Goal: Find specific page/section: Find specific page/section

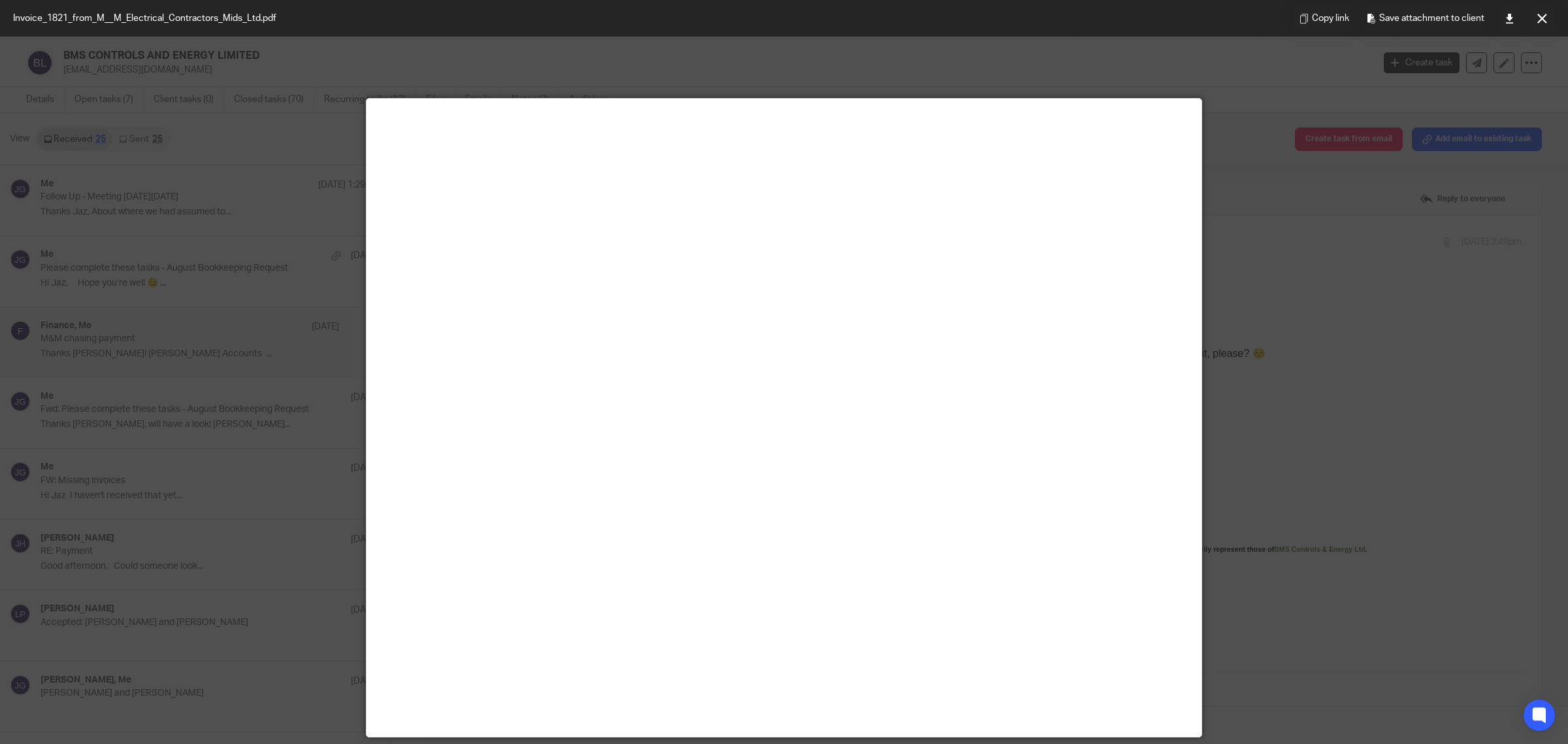
scroll to position [77, 0]
click at [1547, 14] on button at bounding box center [1542, 18] width 26 height 26
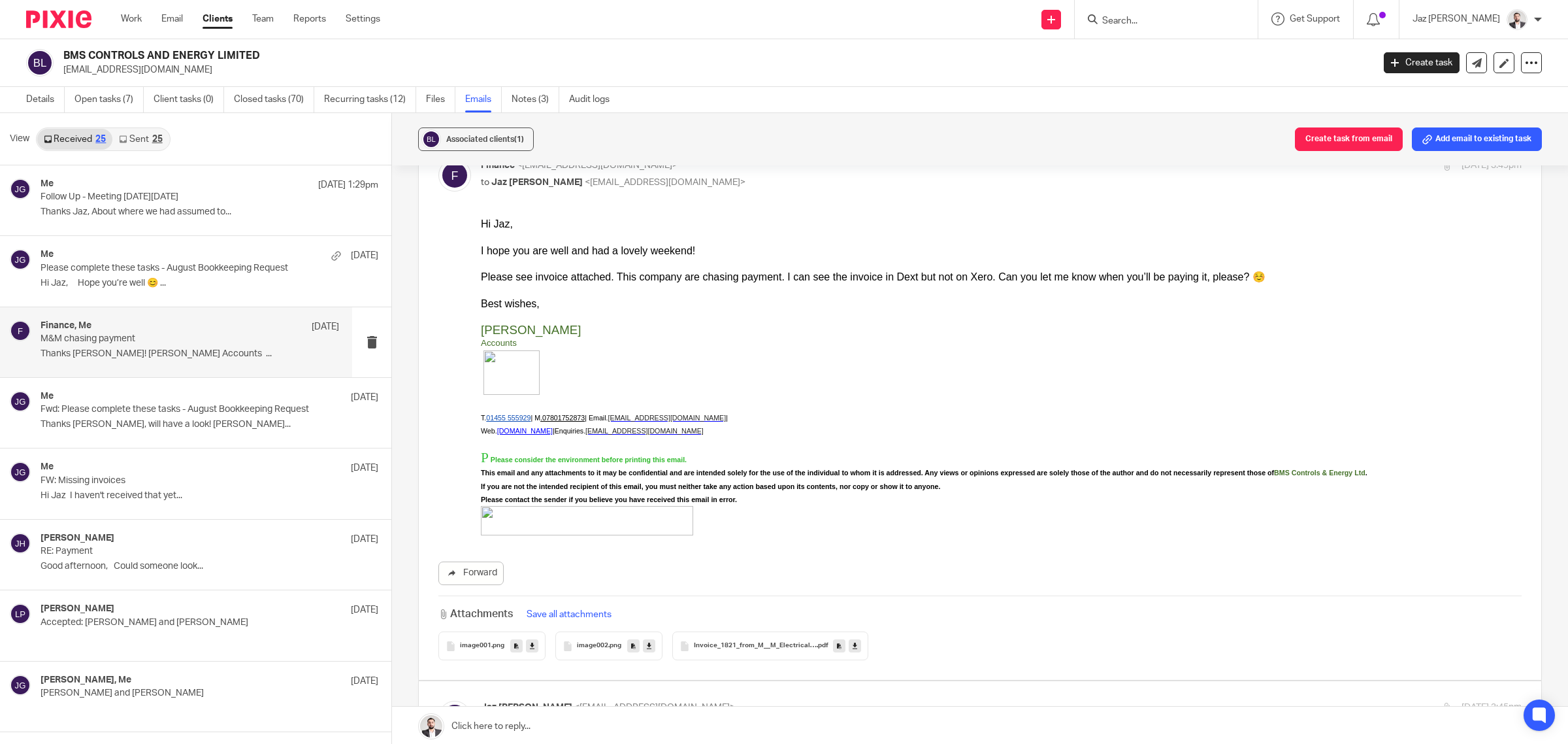
click at [1214, 17] on input "Search" at bounding box center [1160, 21] width 118 height 12
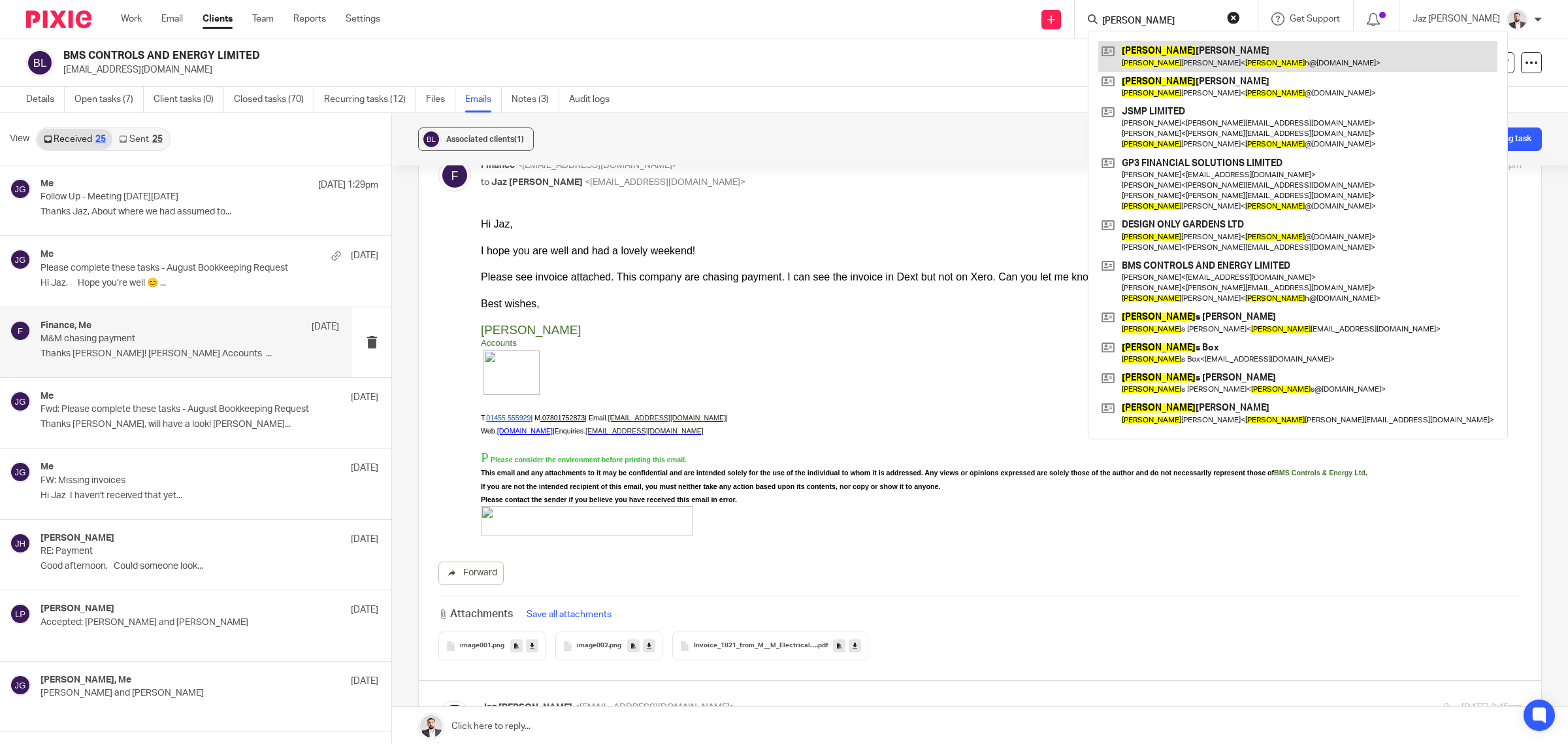
type input "jake"
click at [1178, 61] on link at bounding box center [1298, 56] width 399 height 30
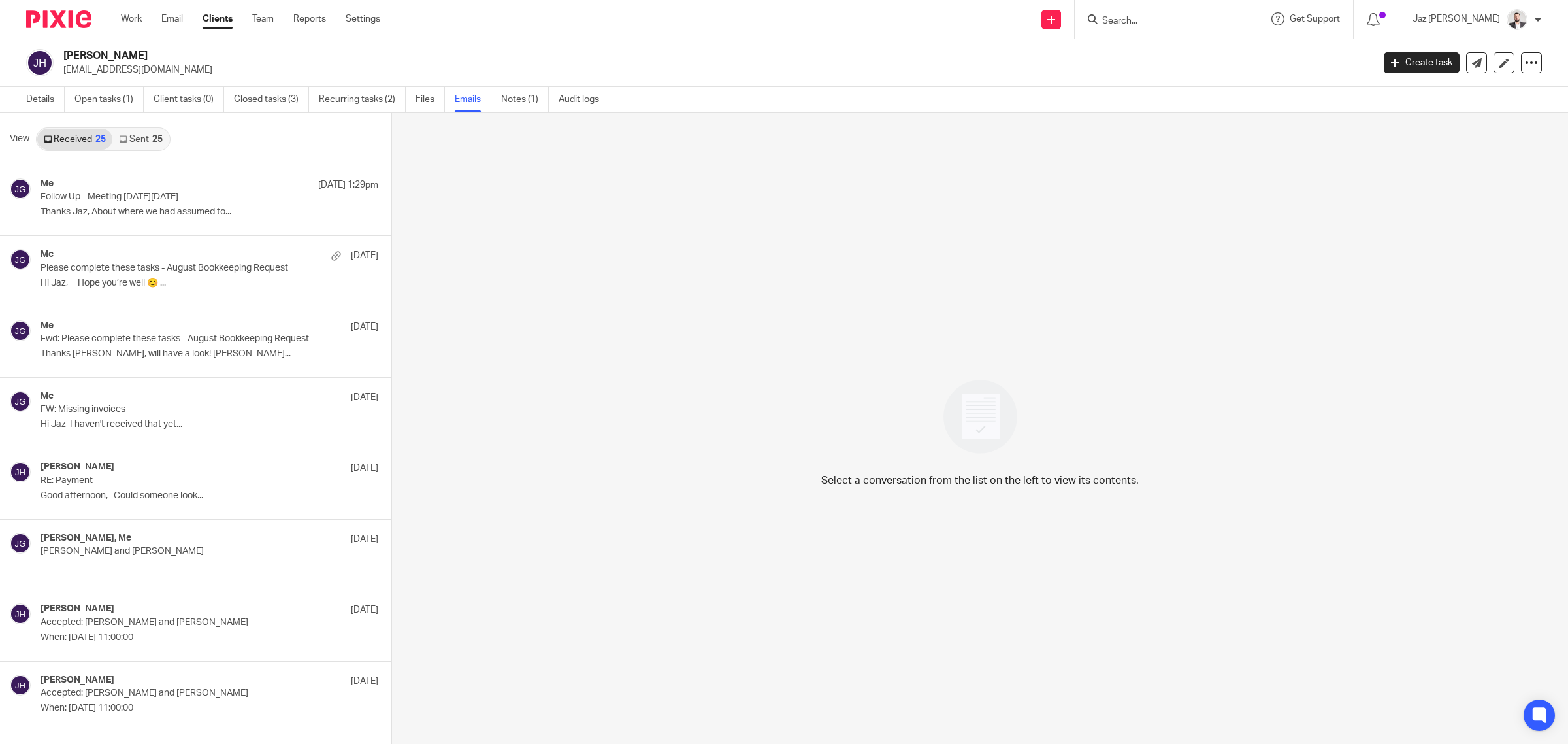
click at [131, 133] on link "Sent 25" at bounding box center [140, 138] width 56 height 21
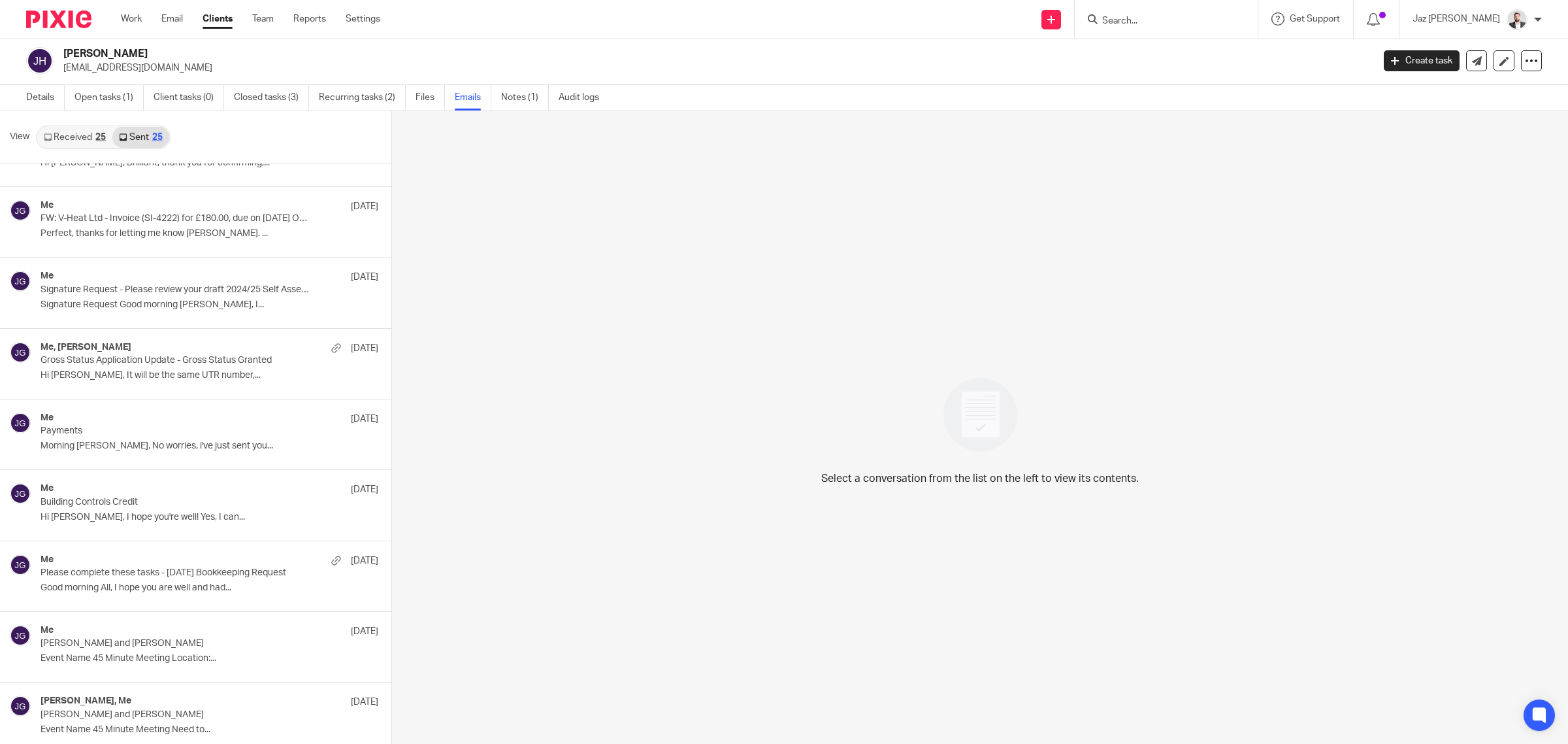
scroll to position [544, 0]
click at [200, 311] on div "Me [DATE] Signature Request - Please review your draft 2024/25 Self Assessment …" at bounding box center [189, 292] width 299 height 44
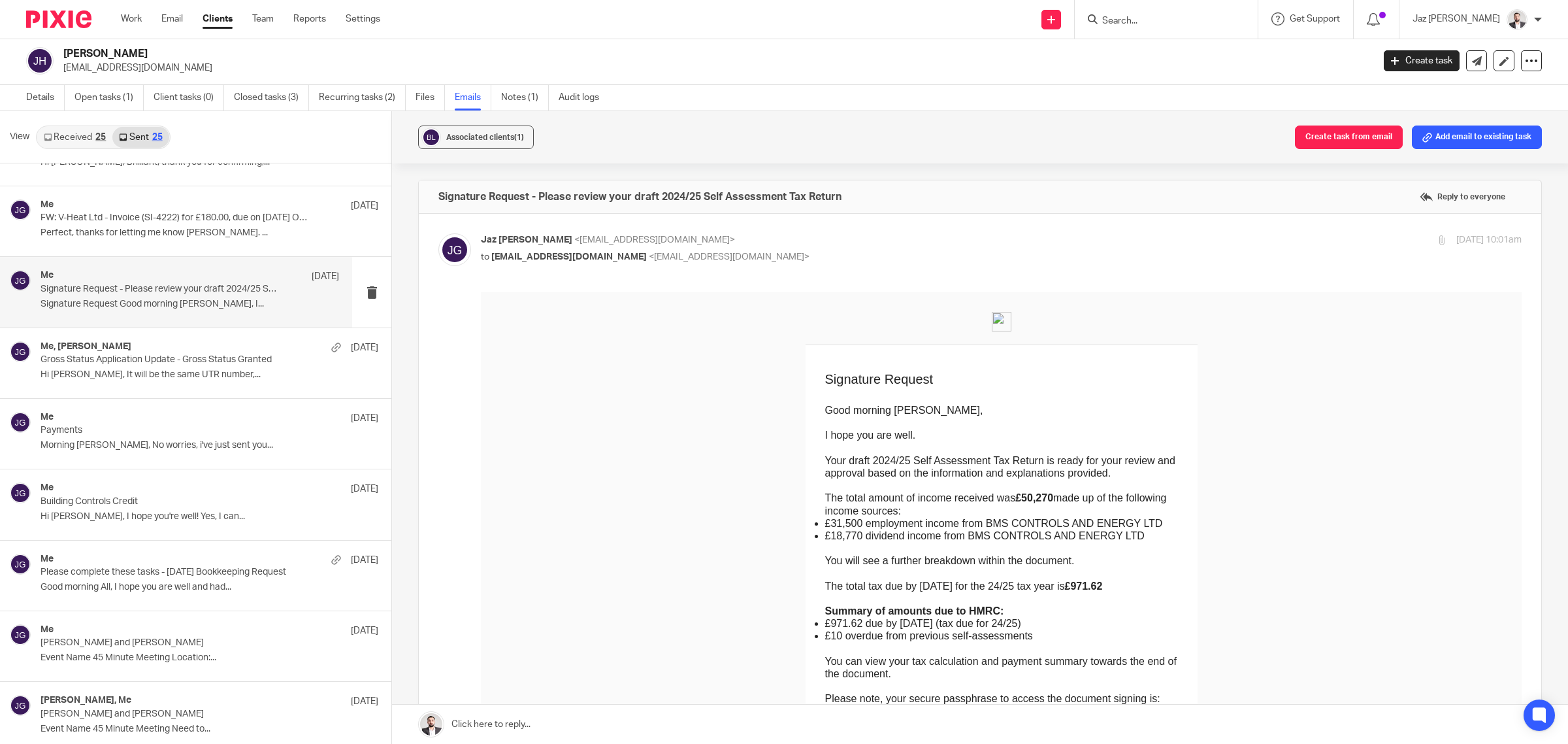
scroll to position [24, 0]
